Goal: Use online tool/utility: Utilize a website feature to perform a specific function

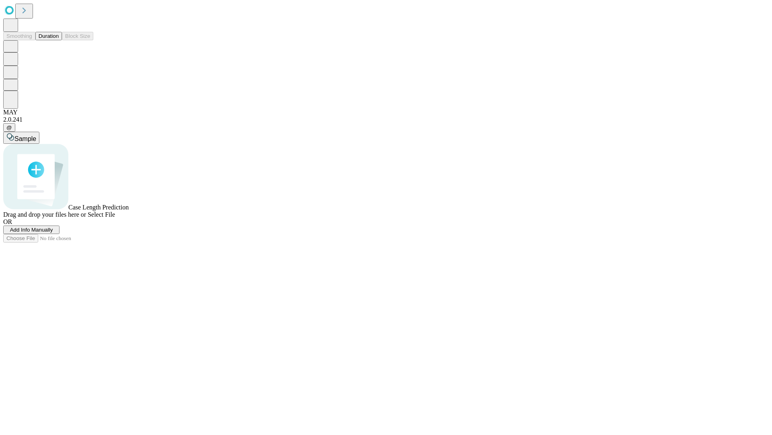
click at [59, 40] on button "Duration" at bounding box center [48, 36] width 27 height 8
click at [115, 218] on span "Select File" at bounding box center [101, 214] width 27 height 7
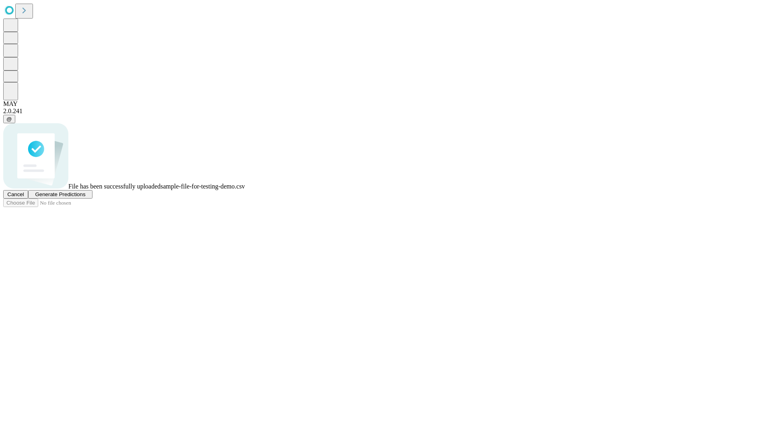
click at [85, 197] on span "Generate Predictions" at bounding box center [60, 194] width 50 height 6
